Goal: Information Seeking & Learning: Learn about a topic

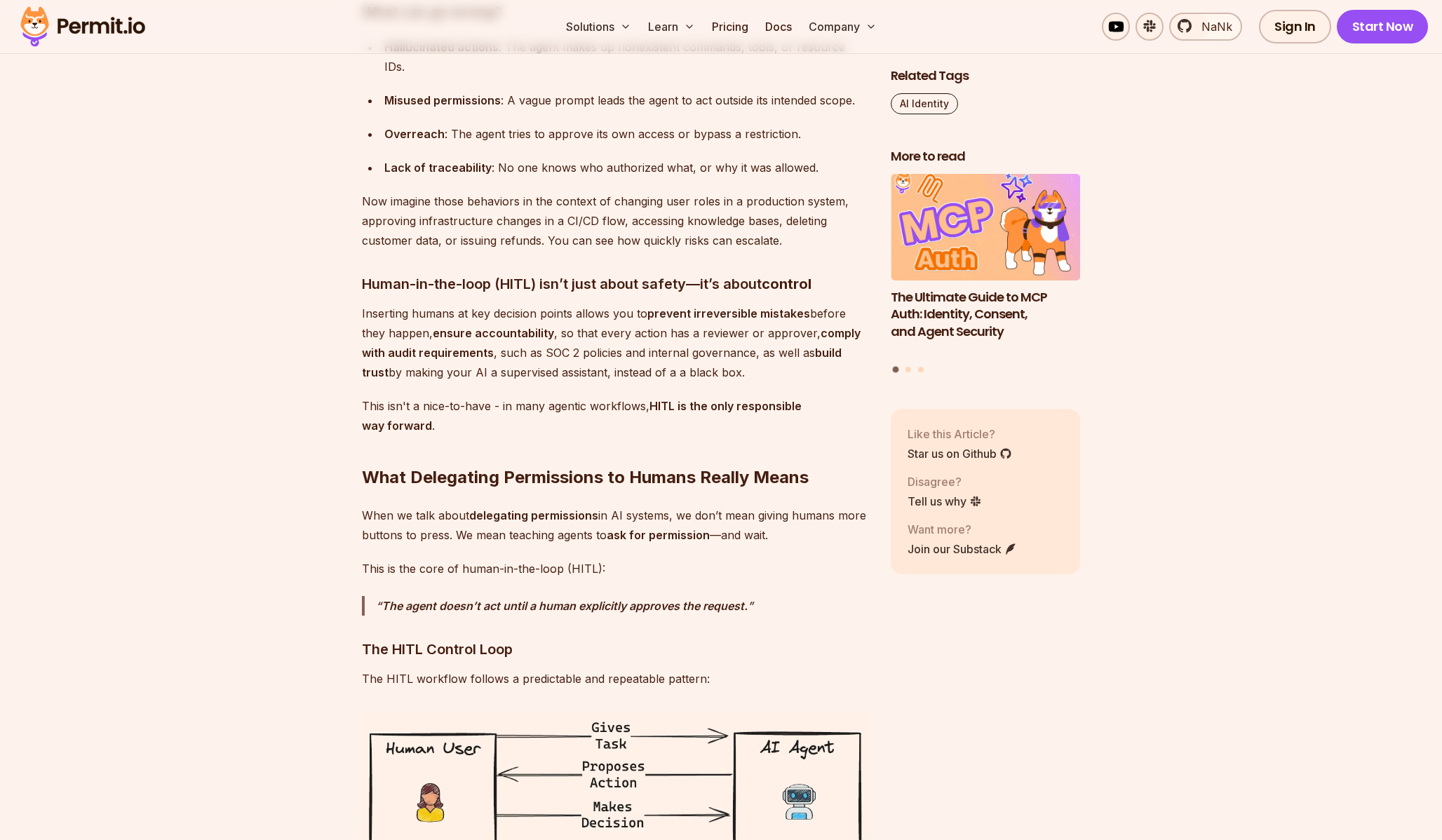
scroll to position [1754, 0]
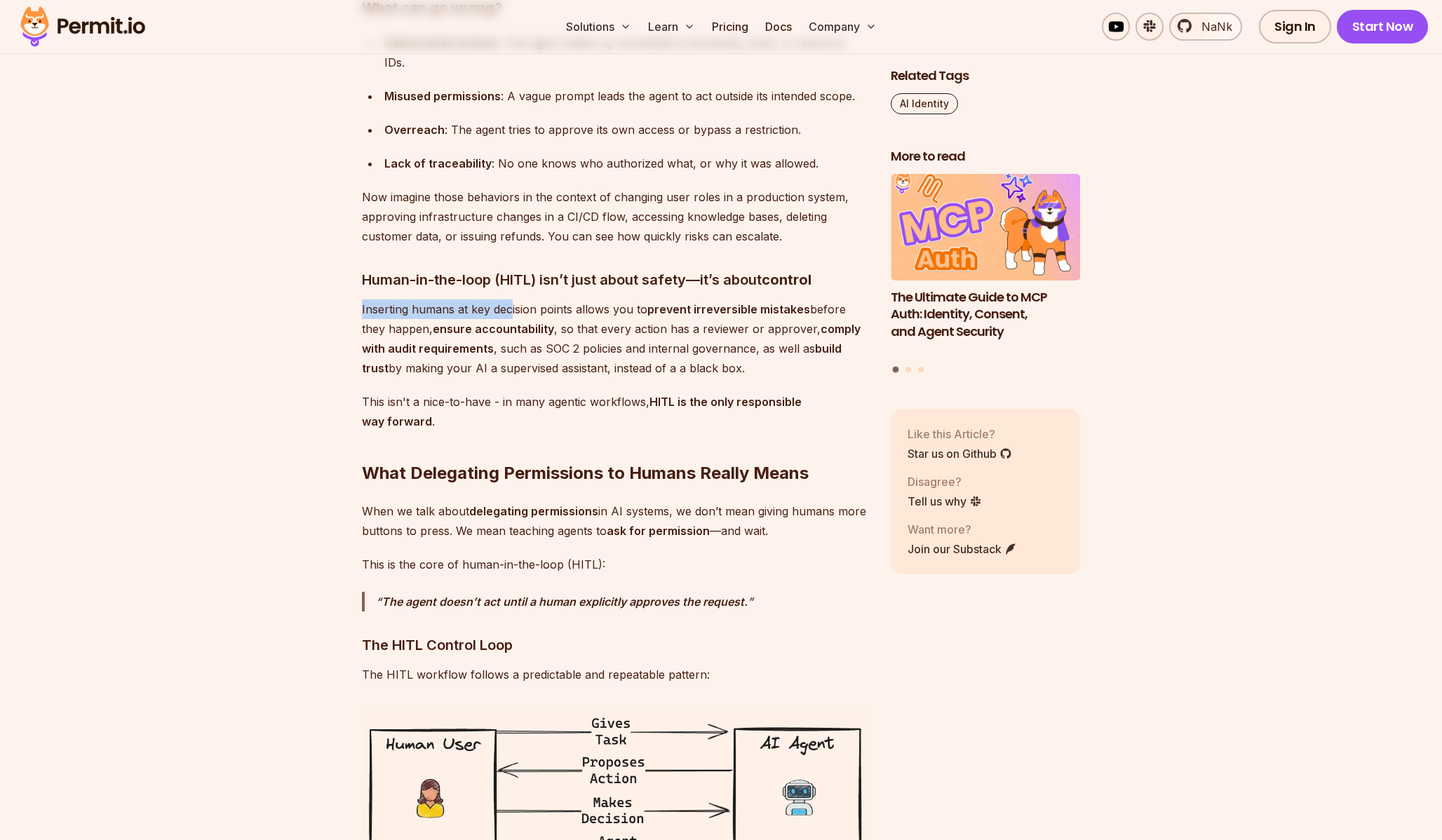
drag, startPoint x: 402, startPoint y: 278, endPoint x: 510, endPoint y: 299, distance: 110.0
click at [510, 299] on p "Inserting humans at key decision points allows you to prevent irreversible mist…" at bounding box center [615, 338] width 506 height 78
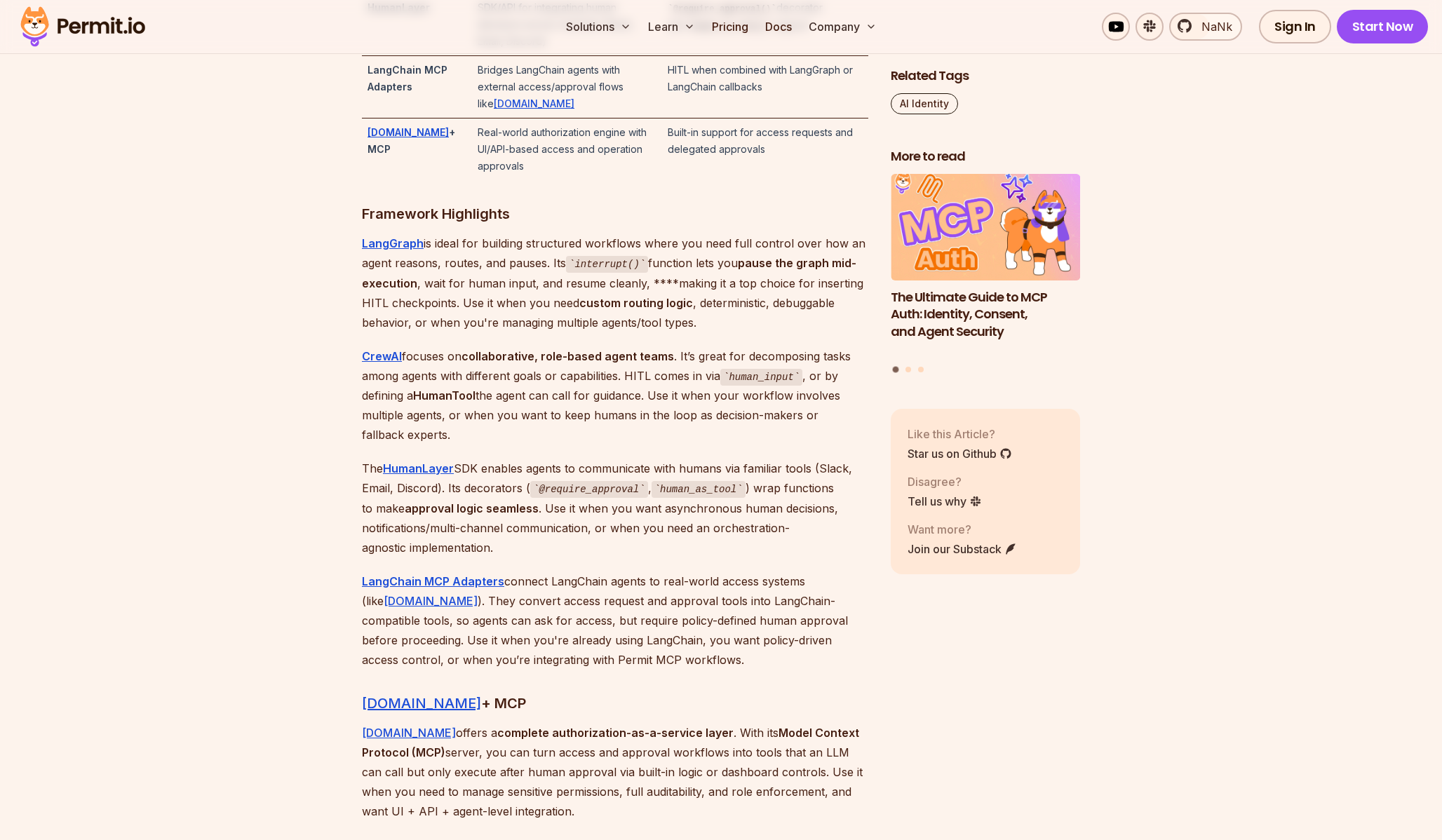
scroll to position [3223, 0]
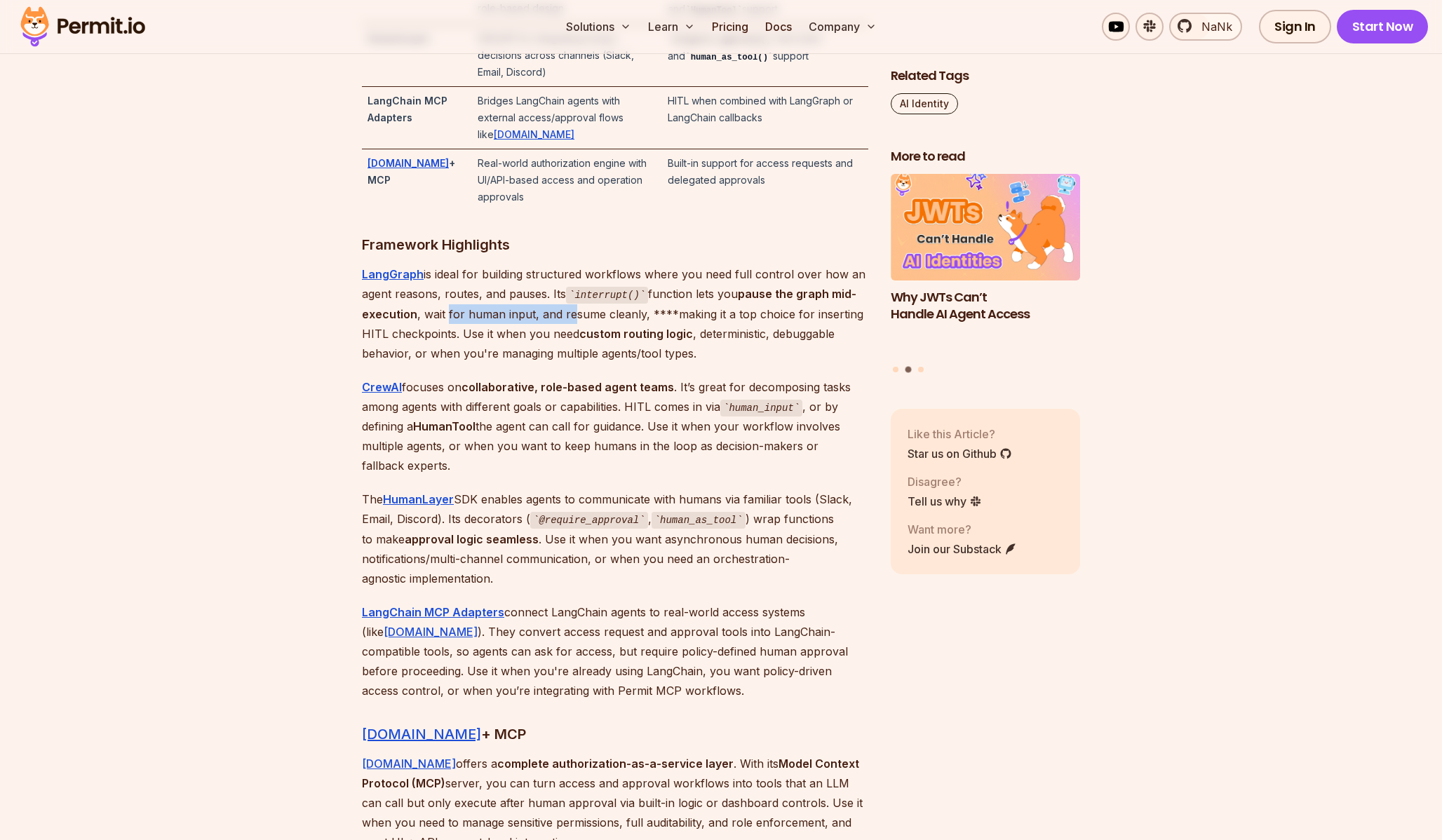
drag, startPoint x: 446, startPoint y: 315, endPoint x: 567, endPoint y: 317, distance: 121.0
click at [568, 317] on p "LangGraph is ideal for building structured workflows where you need full contro…" at bounding box center [615, 313] width 506 height 98
click at [567, 317] on p "LangGraph is ideal for building structured workflows where you need full contro…" at bounding box center [615, 313] width 506 height 98
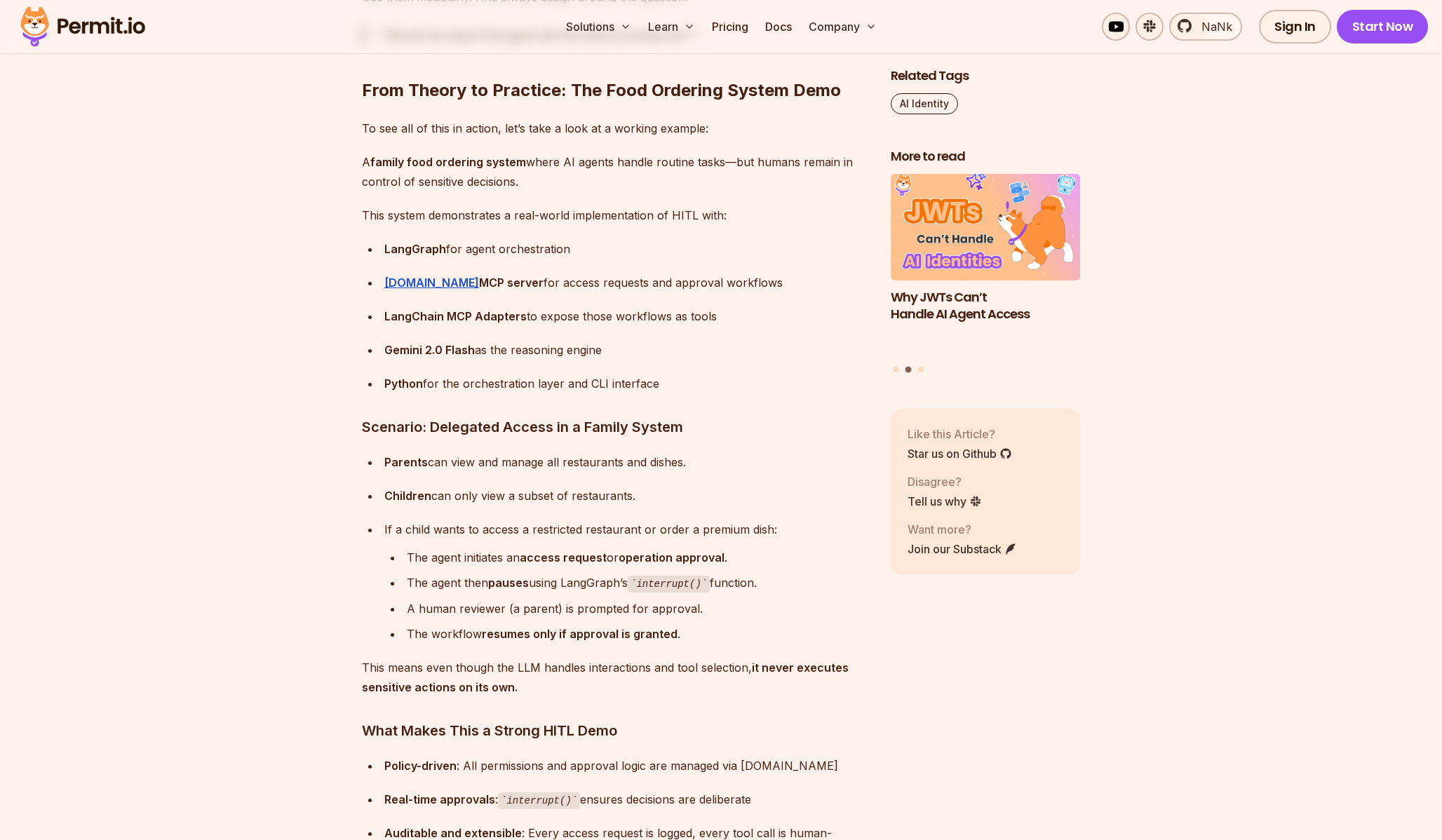
scroll to position [6027, 0]
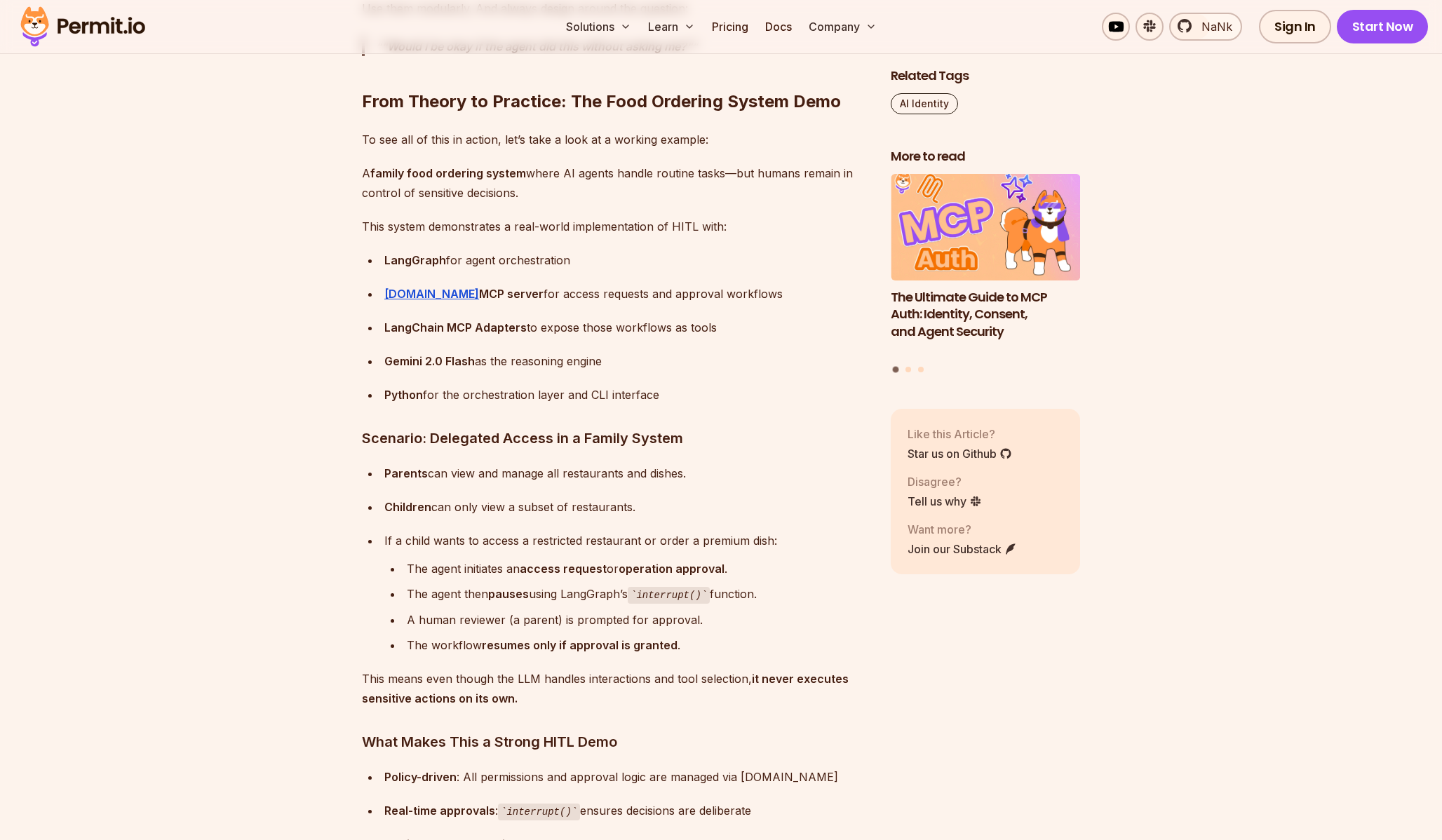
scroll to position [6009, 0]
